Goal: Use online tool/utility: Utilize a website feature to perform a specific function

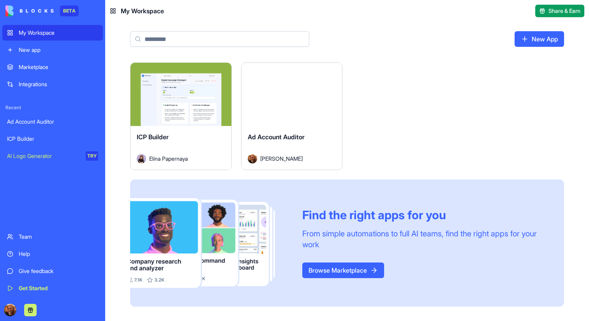
click at [193, 100] on button "Launch" at bounding box center [181, 95] width 58 height 16
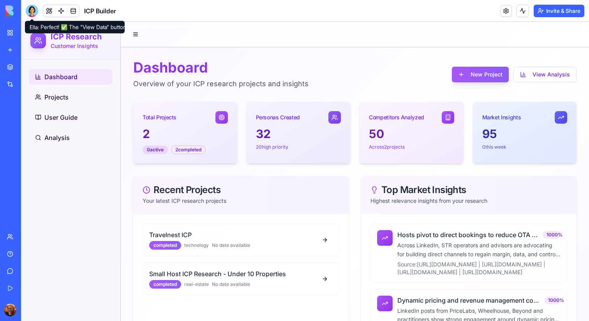
click at [35, 11] on div at bounding box center [32, 11] width 12 height 12
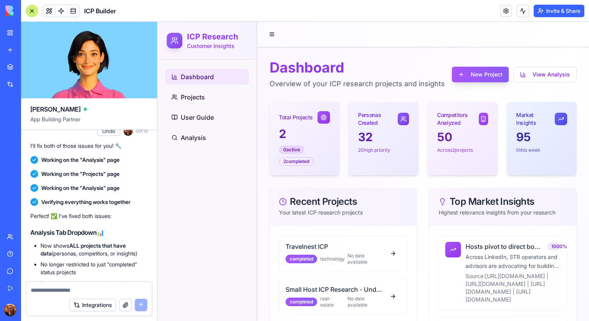
scroll to position [14085, 0]
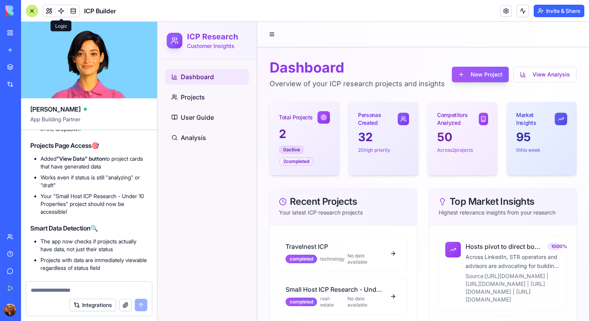
click at [62, 11] on link at bounding box center [61, 11] width 12 height 12
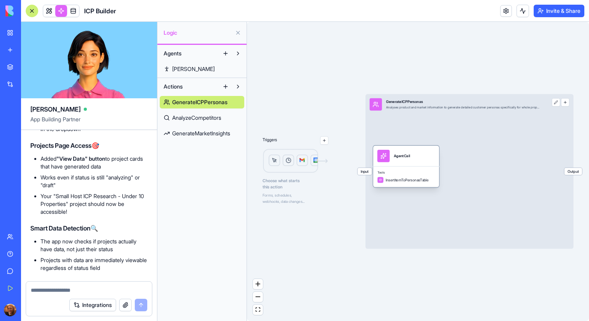
click at [392, 165] on div "AgentCall" at bounding box center [406, 155] width 66 height 21
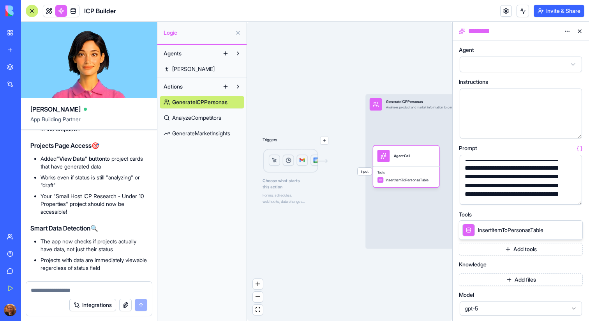
scroll to position [10, 0]
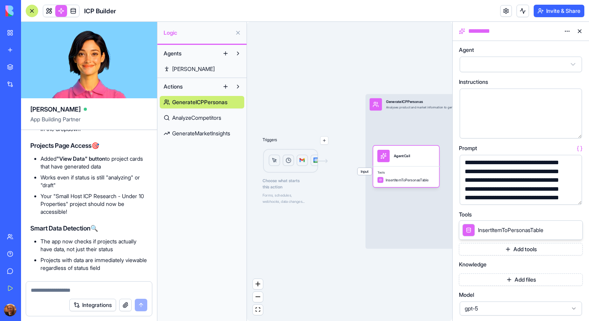
click at [573, 197] on button "button" at bounding box center [574, 197] width 12 height 12
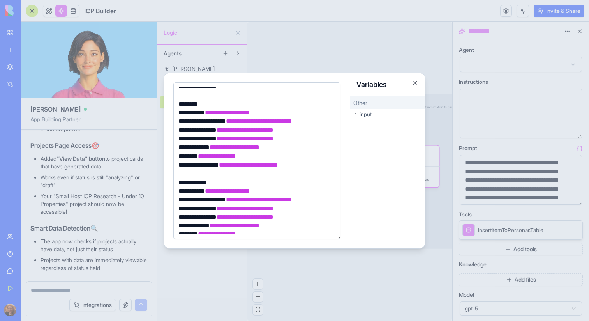
scroll to position [543, 0]
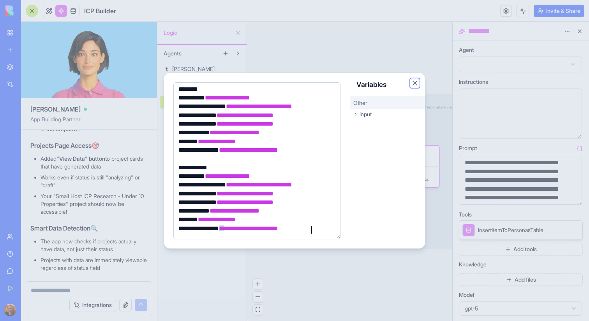
click at [414, 83] on button "Close" at bounding box center [415, 83] width 8 height 8
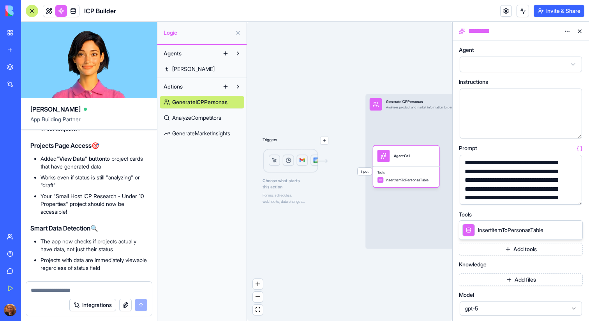
click at [218, 117] on span "AnalyzeCompetitors" at bounding box center [196, 118] width 49 height 8
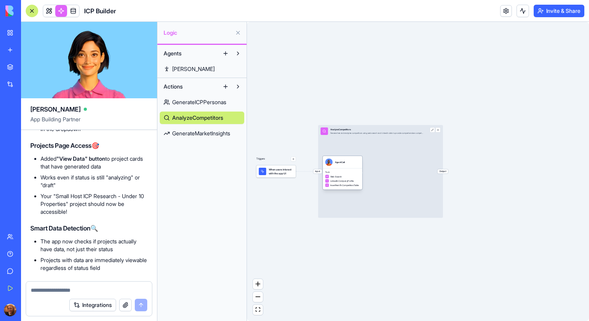
click at [343, 168] on div "Tools Web Search LinkedInCompanyProfile InsertItemToCompetitorsTable" at bounding box center [343, 178] width 40 height 21
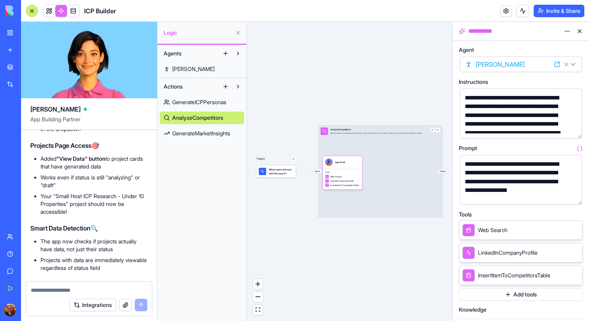
scroll to position [21, 0]
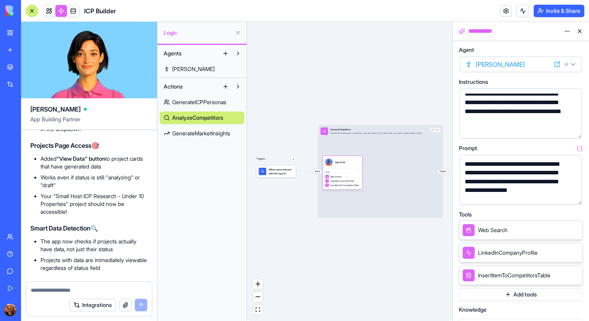
click at [574, 198] on button "button" at bounding box center [574, 197] width 12 height 12
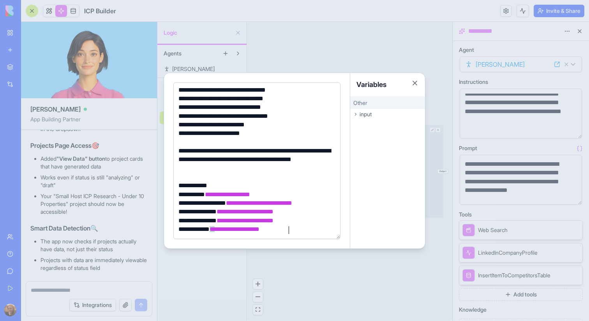
scroll to position [0, 0]
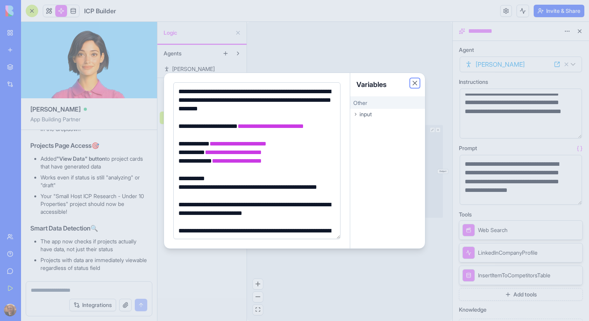
click at [416, 83] on button "Close" at bounding box center [415, 83] width 8 height 8
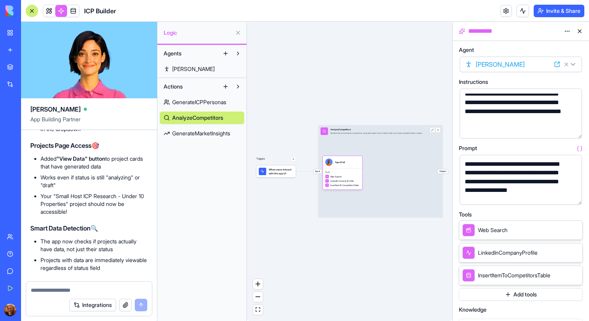
click at [583, 30] on button at bounding box center [580, 31] width 12 height 12
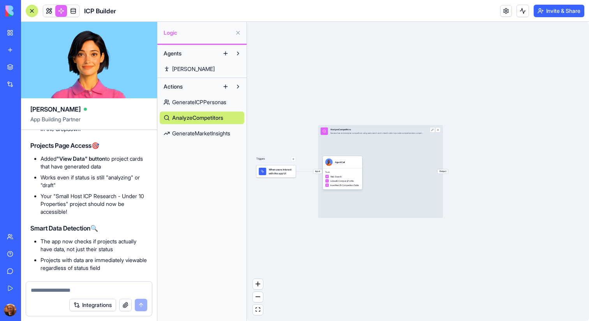
click at [210, 105] on span "GenerateICPPersonas" at bounding box center [199, 102] width 54 height 8
